Goal: Check status: Check status

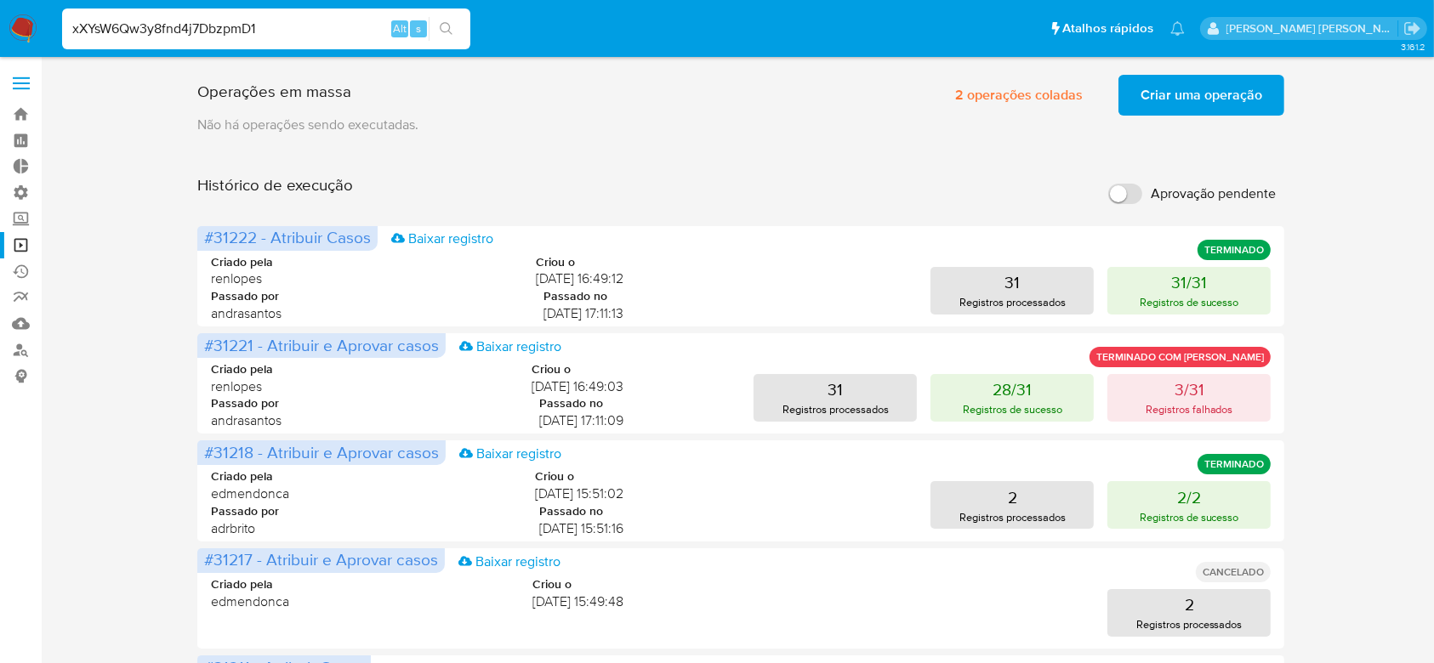
type input "xXYsW6Qw3y8fnd4j7DbzpmD1"
click at [444, 31] on icon "search-icon" at bounding box center [447, 29] width 14 height 14
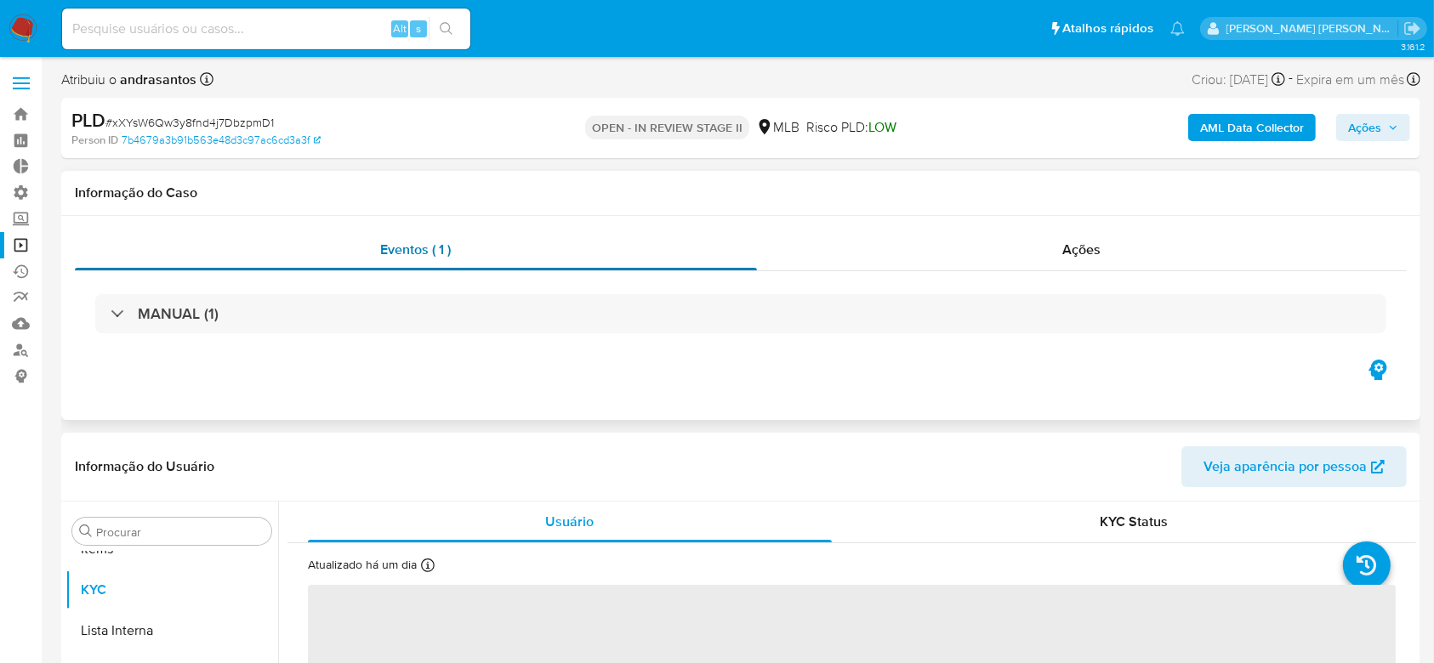
scroll to position [882, 0]
select select "10"
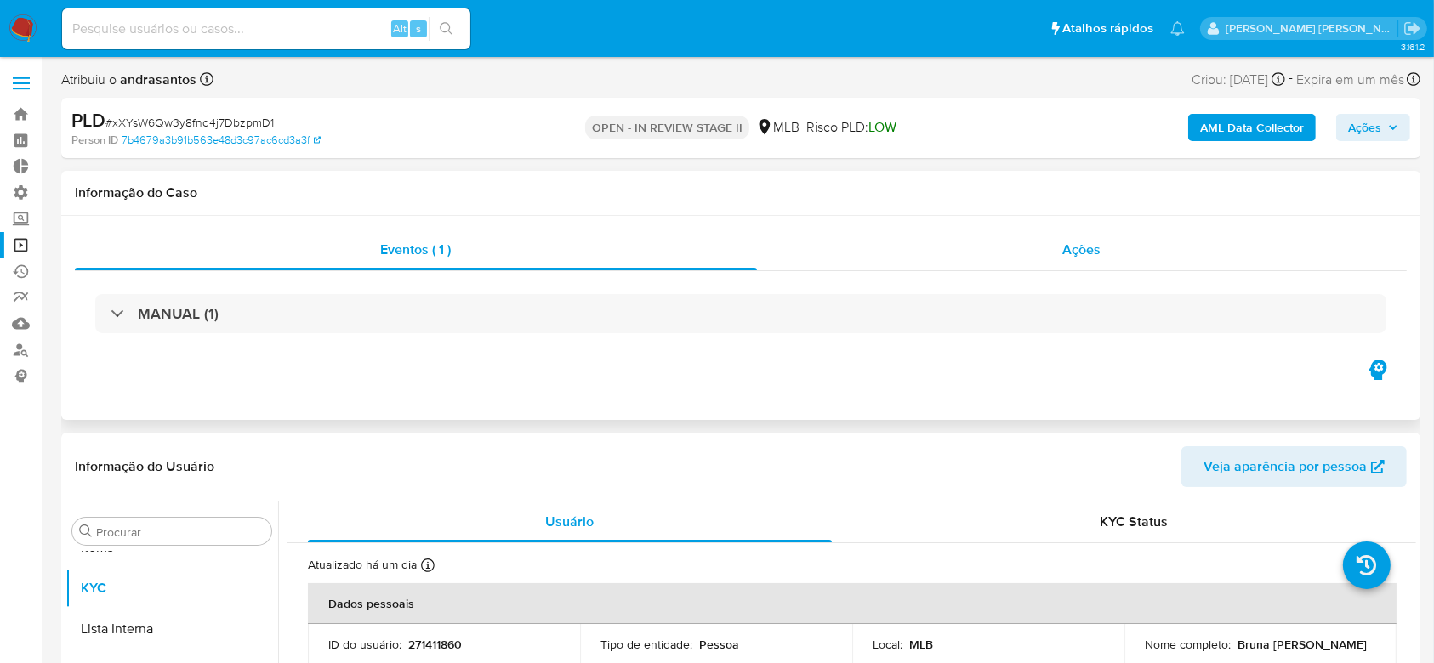
click at [1090, 249] on span "Ações" at bounding box center [1082, 250] width 38 height 20
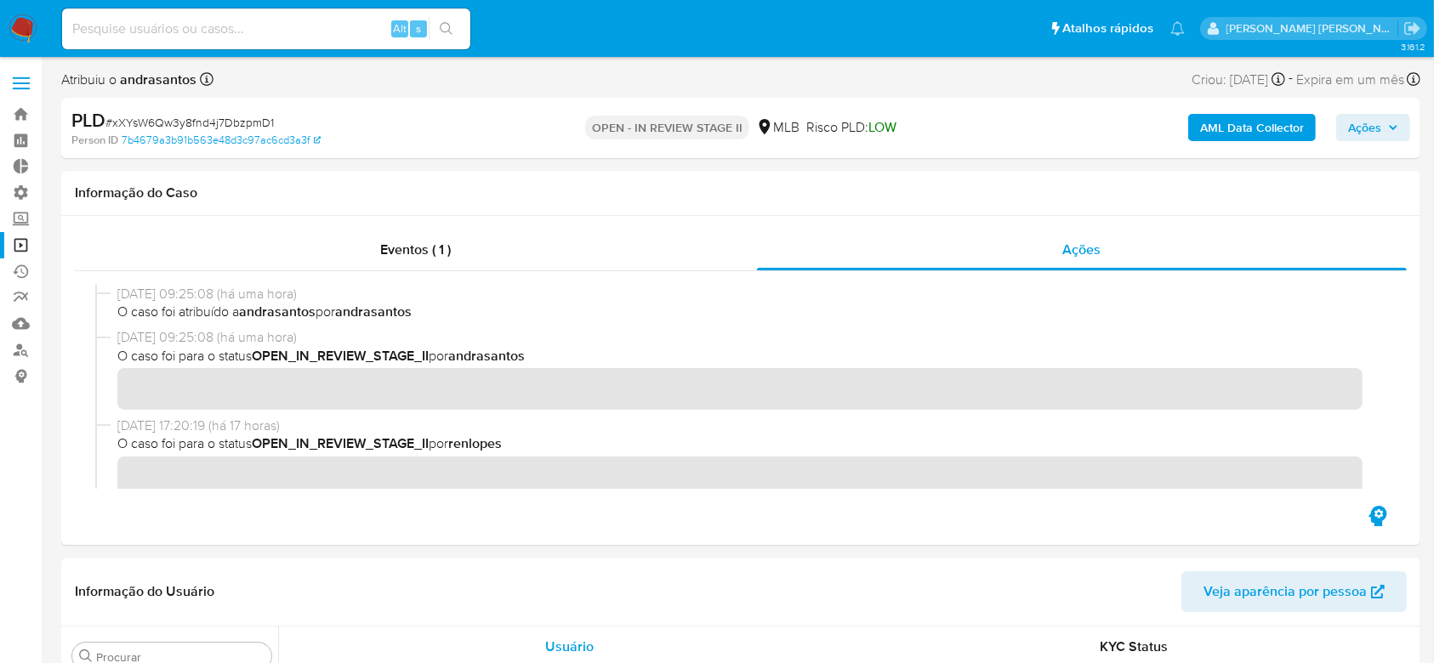
click at [26, 239] on link "Operações em massa" at bounding box center [101, 245] width 202 height 26
